Goal: Information Seeking & Learning: Learn about a topic

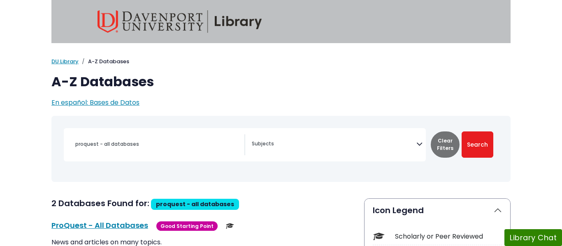
select select "Database Subject Filter"
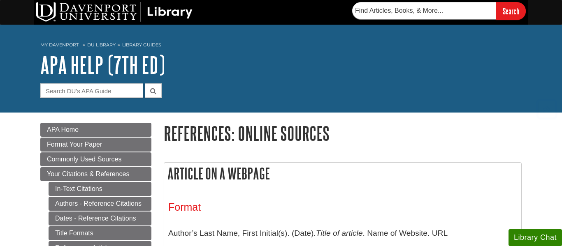
scroll to position [504, 0]
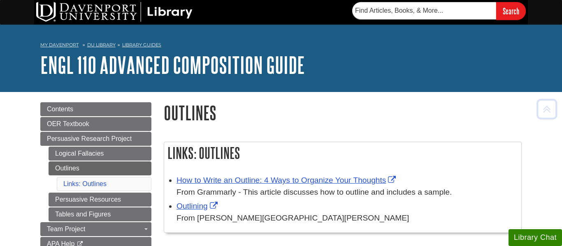
scroll to position [142, 0]
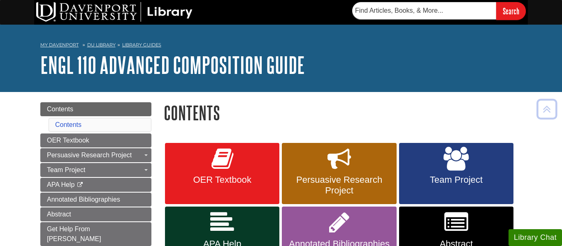
scroll to position [143, 0]
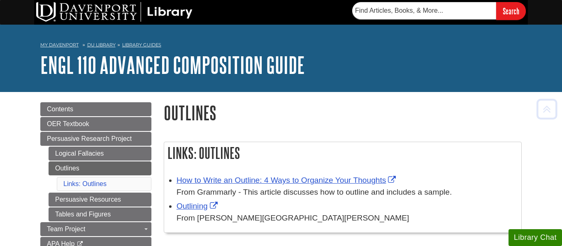
scroll to position [142, 0]
